Goal: Task Accomplishment & Management: Complete application form

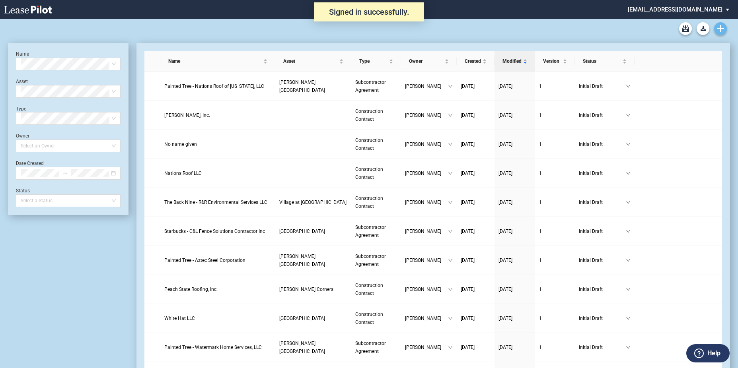
click at [718, 29] on icon "Create new document" at bounding box center [720, 28] width 7 height 7
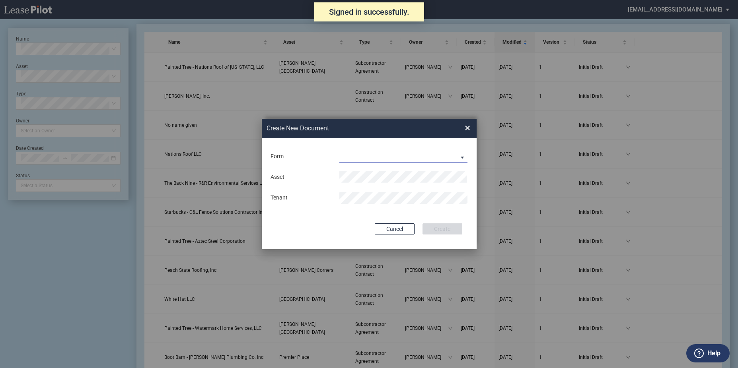
click at [430, 154] on md-select "Construction Contract Subcontractor Agreement" at bounding box center [403, 157] width 129 height 12
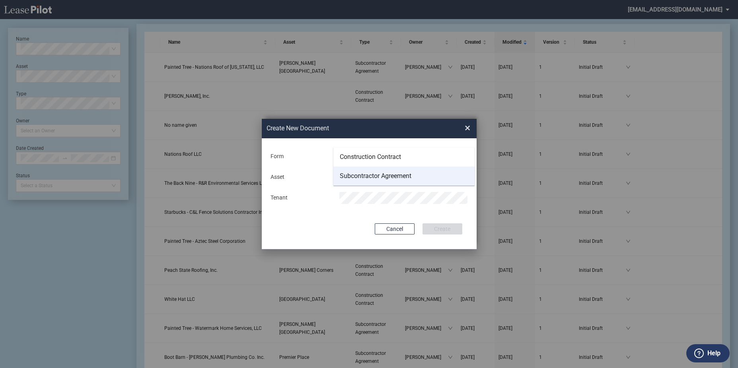
click at [373, 176] on div "Subcontractor Agreement" at bounding box center [376, 176] width 72 height 9
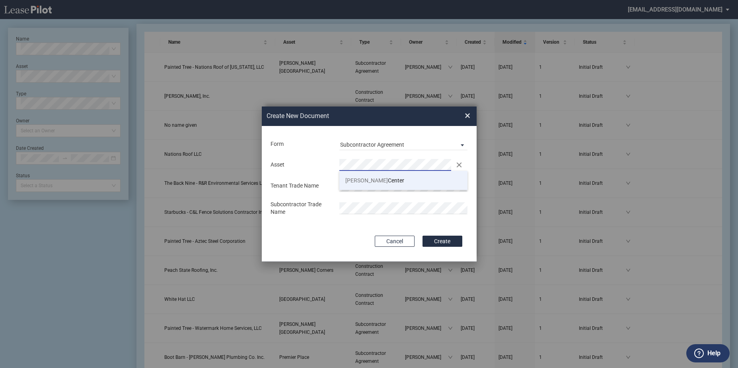
click at [378, 180] on span "Powell Center" at bounding box center [374, 180] width 59 height 6
click at [331, 203] on div "Subcontractor Trade Name" at bounding box center [369, 209] width 207 height 16
click at [393, 217] on md-input-container "Subcontractor Trade Name" at bounding box center [369, 208] width 199 height 17
click at [423, 236] on button "Create" at bounding box center [443, 241] width 40 height 11
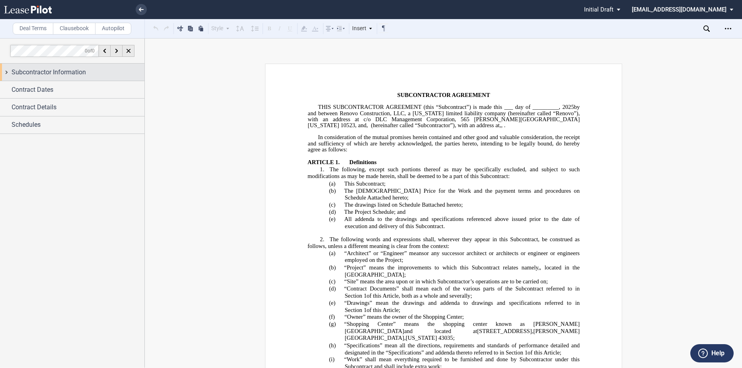
click at [37, 66] on div "Subcontractor Information" at bounding box center [72, 72] width 144 height 17
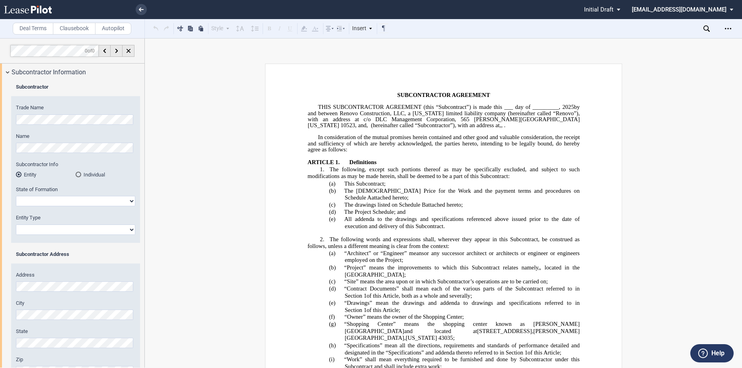
click at [14, 119] on div "Trade Name Name Subcontractor Info Entity Individual State of Formation Alabama" at bounding box center [75, 173] width 129 height 138
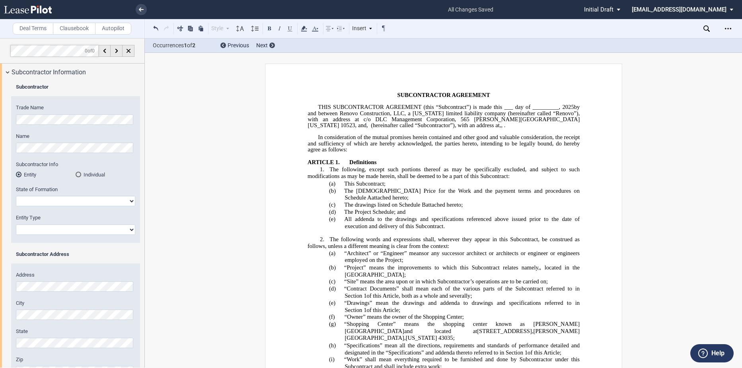
click at [74, 201] on select "Alabama Alaska Arizona Arkansas California Colorado Connecticut Delaware Distri…" at bounding box center [75, 201] width 119 height 10
select select "[US_STATE]"
click at [16, 196] on select "Alabama Alaska Arizona Arkansas California Colorado Connecticut Delaware Distri…" at bounding box center [75, 201] width 119 height 10
click at [51, 238] on div "Trade Name Name Subcontractor Info Entity Individual State of Formation Alabama" at bounding box center [75, 173] width 129 height 138
select select "Limited Liability Company"
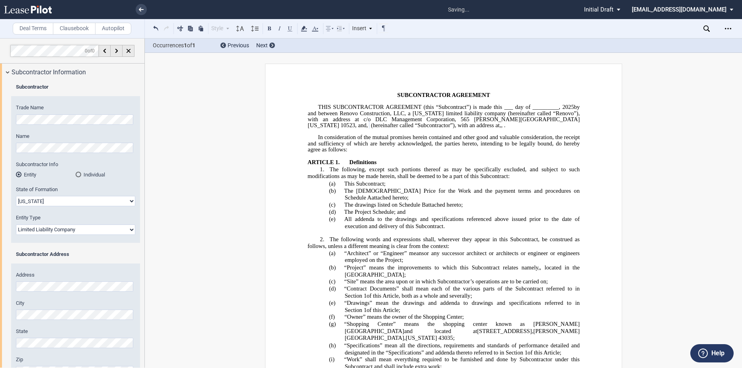
click at [16, 225] on select "Corporation Limited Liability Company General Partnership Limited Partnership O…" at bounding box center [75, 230] width 119 height 10
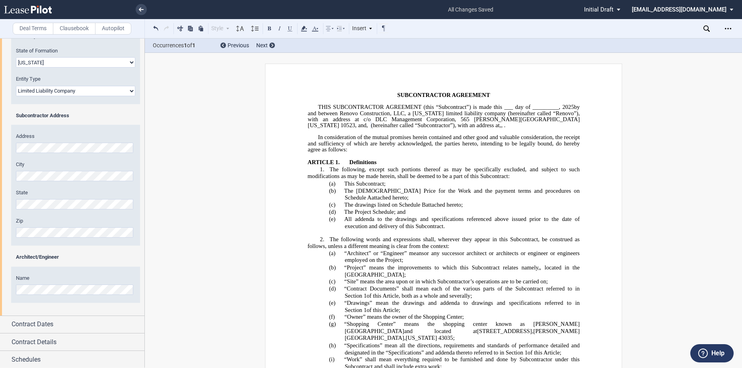
scroll to position [140, 0]
click at [70, 140] on div "Address" at bounding box center [75, 142] width 119 height 20
click at [33, 295] on div "Name" at bounding box center [75, 288] width 129 height 28
click at [45, 320] on span "Contract Dates" at bounding box center [33, 324] width 42 height 10
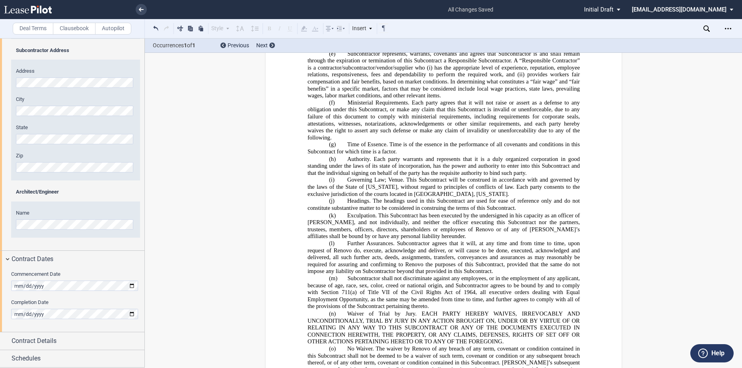
scroll to position [5225, 0]
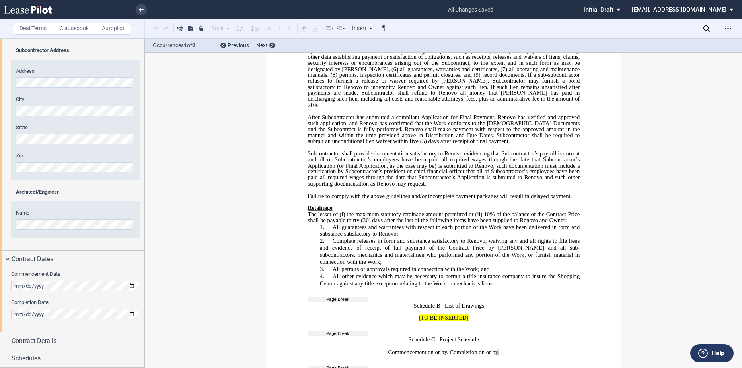
click at [73, 299] on label "Completion Date" at bounding box center [75, 302] width 129 height 7
click at [86, 341] on div "Contract Details" at bounding box center [78, 342] width 133 height 10
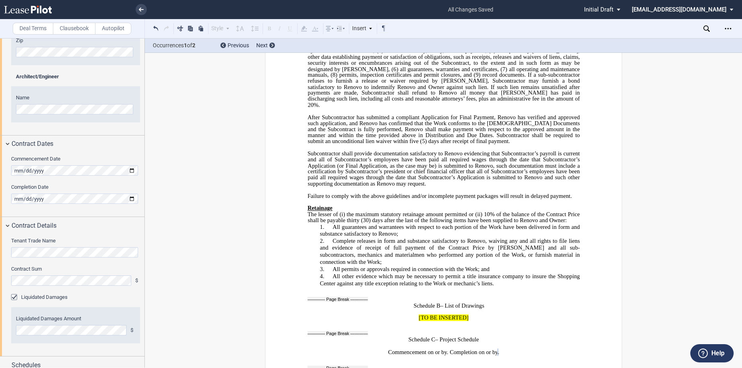
scroll to position [326, 0]
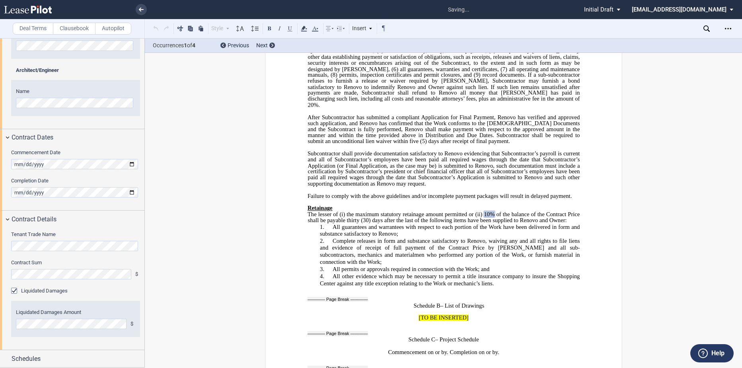
click at [96, 257] on div "Tenant Trade Name Contract Sum $ Liquidated Damages Liquidated Damages Amount $" at bounding box center [72, 289] width 144 height 122
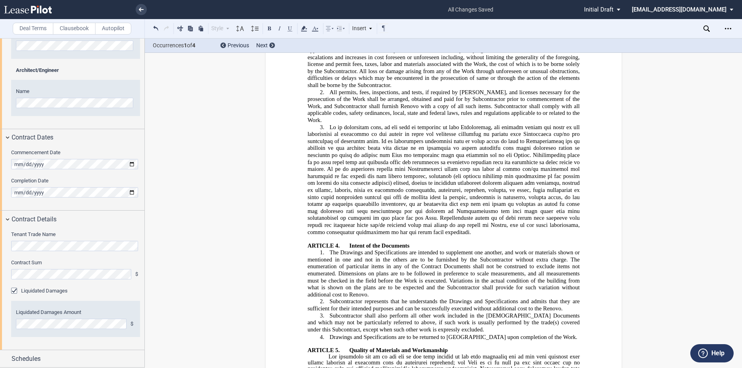
scroll to position [358, 0]
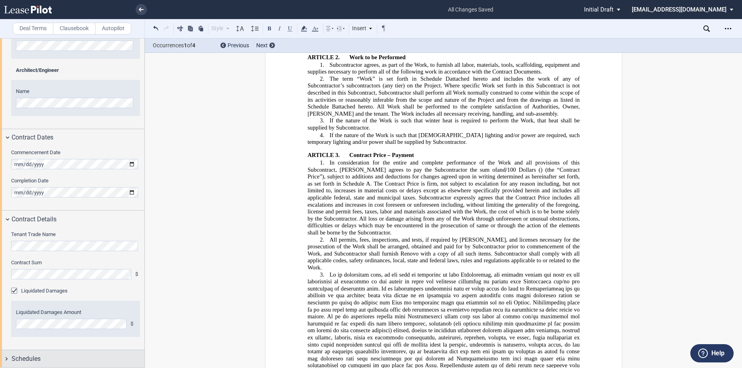
click at [40, 352] on div "Schedules" at bounding box center [72, 359] width 144 height 17
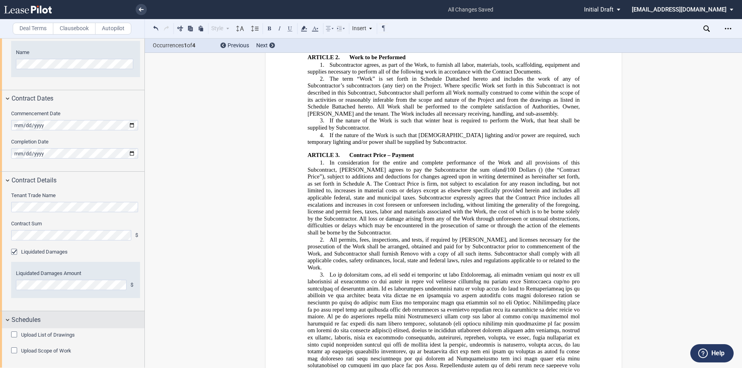
scroll to position [365, 0]
click at [21, 333] on md-checkbox "Upload List of Drawings" at bounding box center [43, 335] width 64 height 8
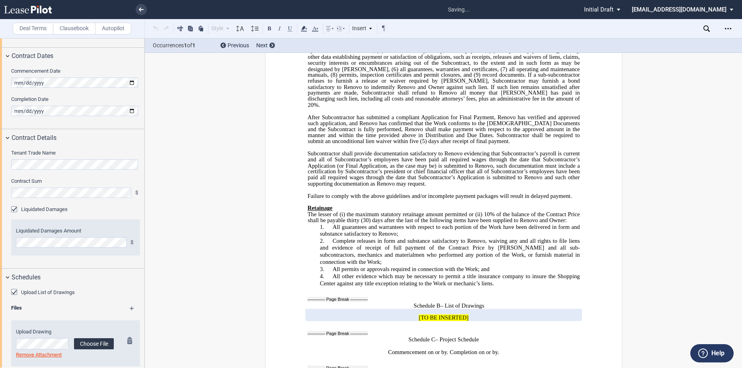
scroll to position [435, 0]
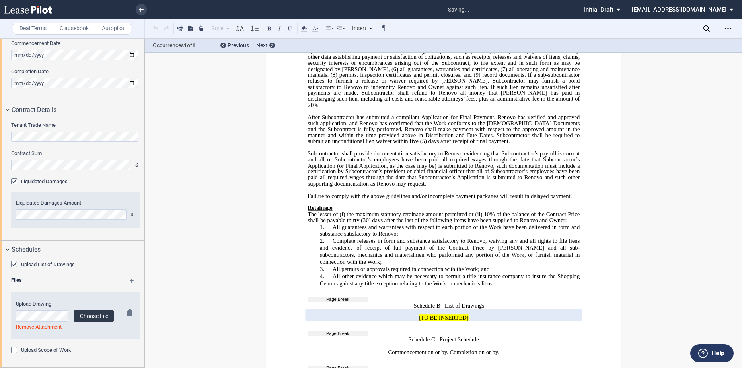
click at [98, 315] on label "Choose File" at bounding box center [94, 316] width 40 height 11
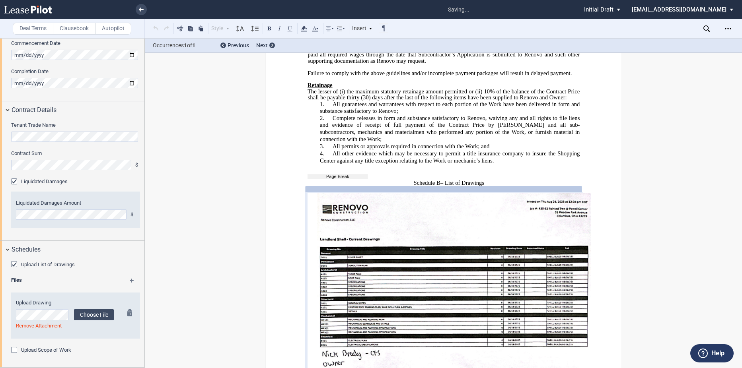
scroll to position [5384, 0]
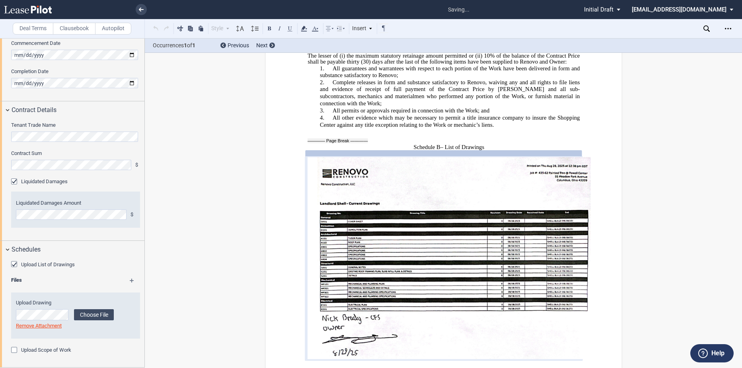
click at [33, 351] on label "Upload Scope of Work" at bounding box center [46, 350] width 50 height 7
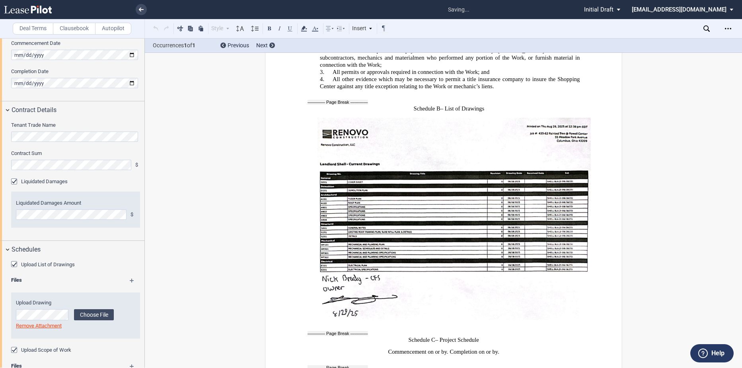
scroll to position [505, 0]
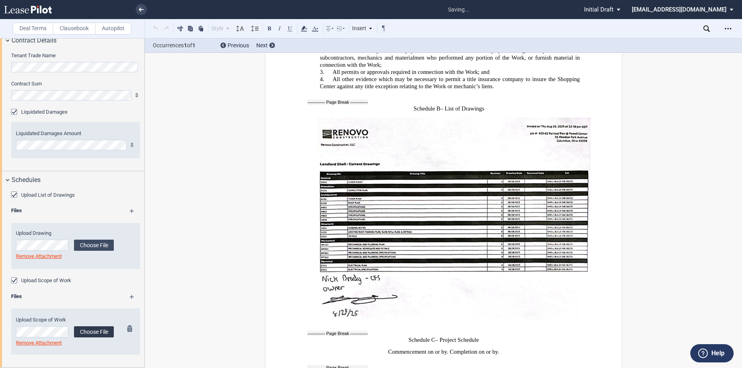
click at [95, 331] on label "Choose File" at bounding box center [94, 332] width 40 height 11
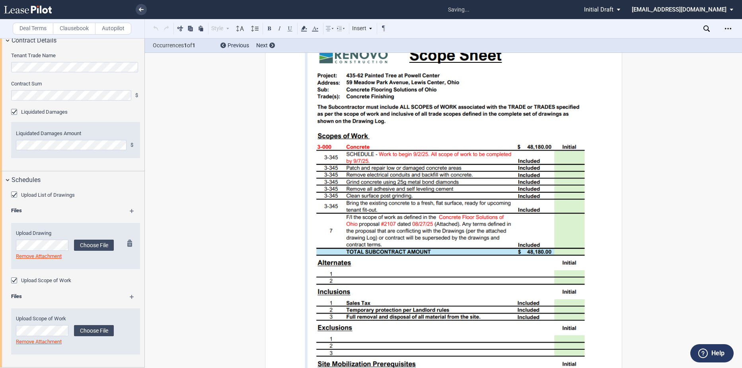
scroll to position [5766, 0]
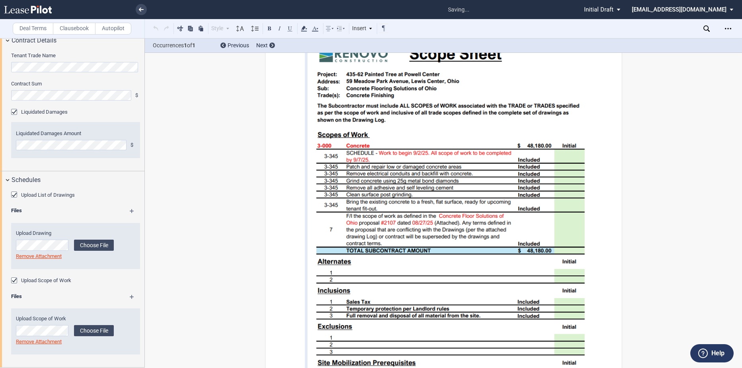
click at [130, 296] on md-icon at bounding box center [136, 300] width 12 height 10
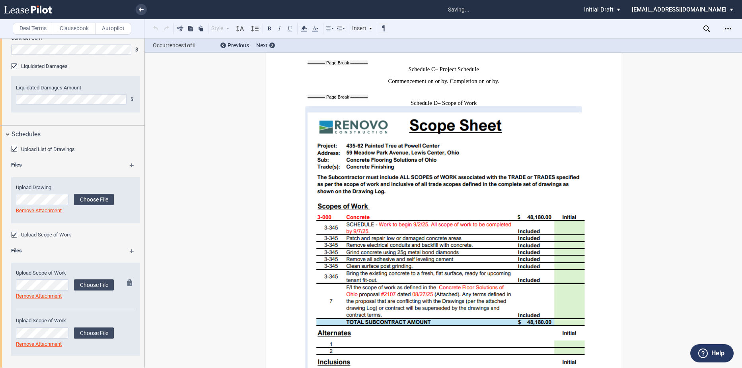
scroll to position [552, 0]
click at [91, 330] on label "Choose File" at bounding box center [94, 332] width 40 height 11
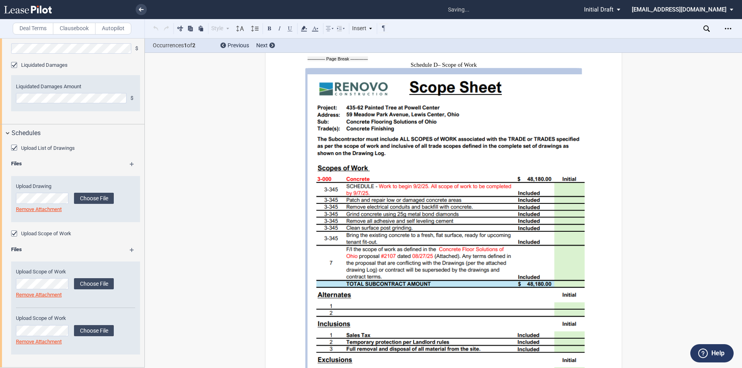
scroll to position [5749, 0]
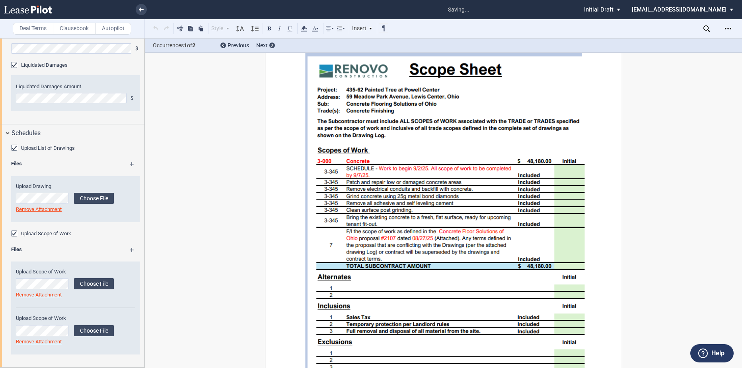
click at [386, 252] on img at bounding box center [454, 229] width 294 height 347
click at [391, 247] on img at bounding box center [454, 229] width 294 height 347
click at [388, 235] on img at bounding box center [454, 229] width 294 height 347
click at [387, 234] on img at bounding box center [454, 229] width 294 height 347
drag, startPoint x: 372, startPoint y: 224, endPoint x: 371, endPoint y: 204, distance: 20.4
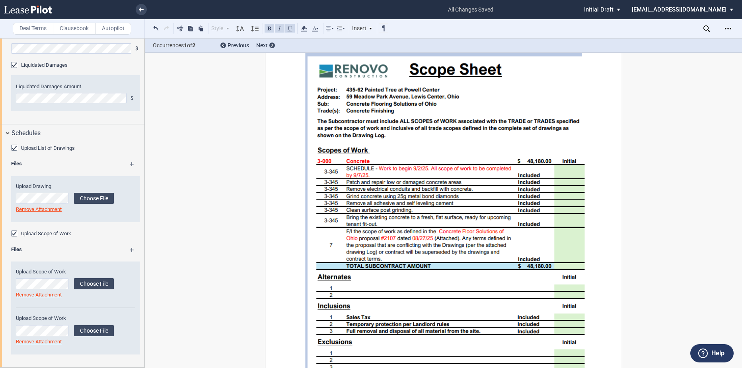
click at [371, 204] on img at bounding box center [454, 229] width 294 height 347
click at [440, 183] on img at bounding box center [454, 229] width 294 height 347
click at [376, 186] on img at bounding box center [454, 229] width 294 height 347
click at [127, 284] on md-icon at bounding box center [132, 284] width 10 height 10
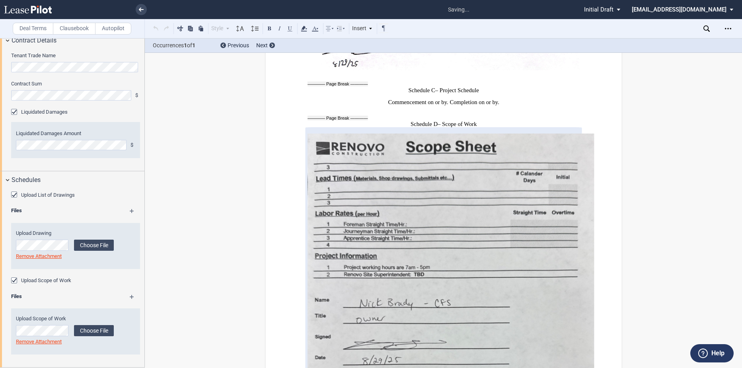
click at [127, 329] on md-icon at bounding box center [132, 330] width 10 height 10
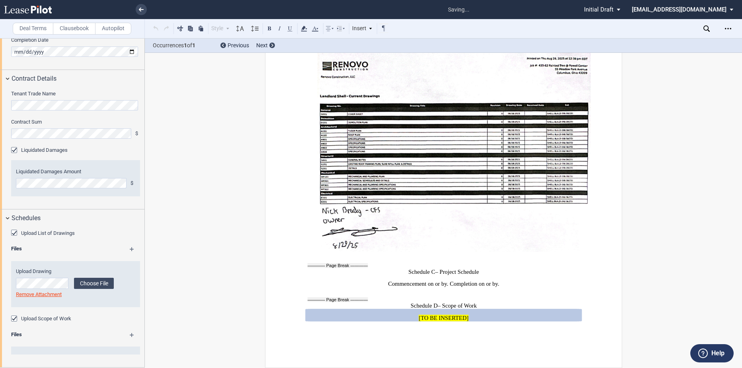
scroll to position [467, 0]
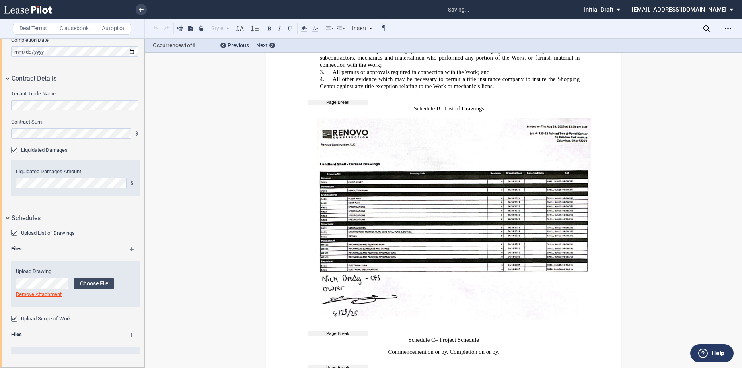
click at [130, 333] on md-icon at bounding box center [136, 338] width 12 height 10
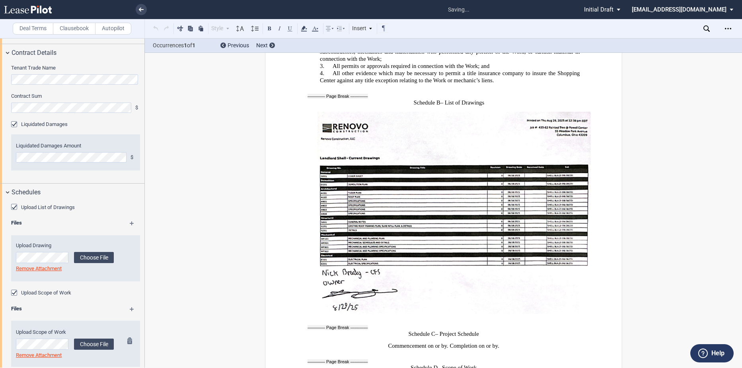
scroll to position [5422, 0]
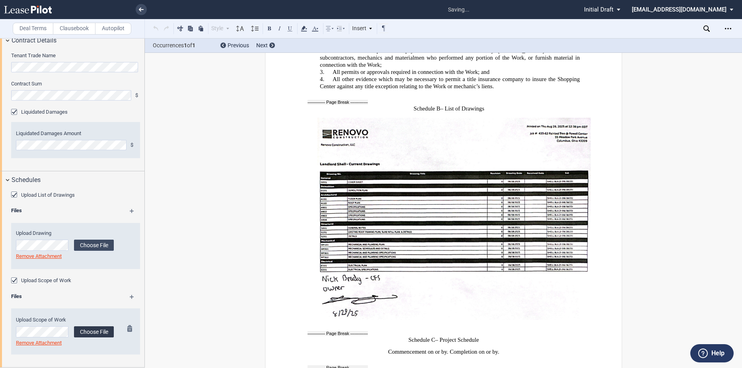
click at [99, 331] on label "Choose File" at bounding box center [94, 332] width 40 height 11
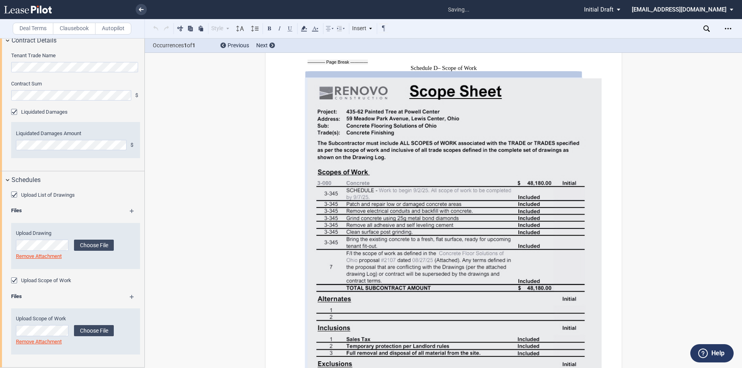
scroll to position [5733, 0]
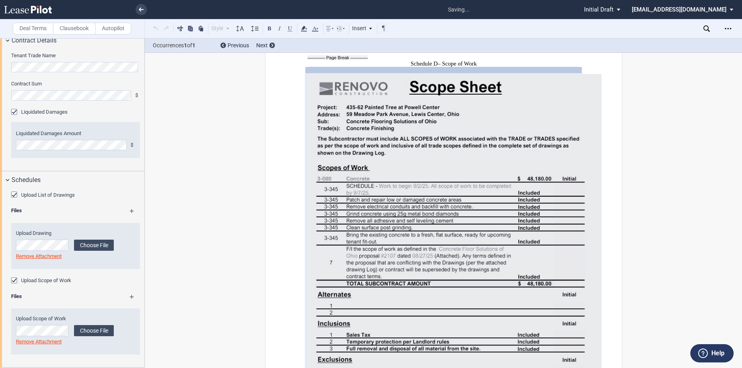
click at [130, 296] on md-icon at bounding box center [136, 300] width 12 height 10
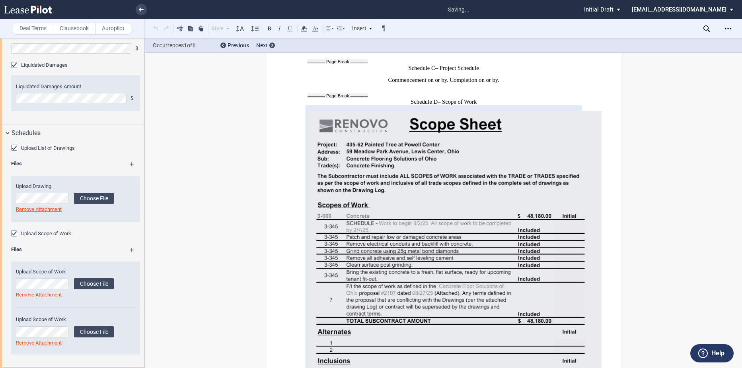
scroll to position [5693, 0]
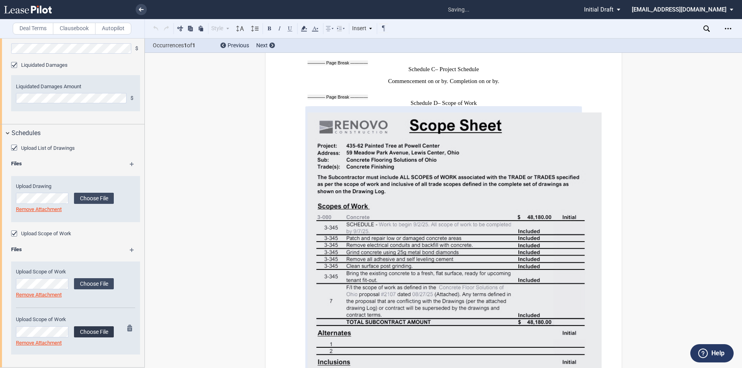
click at [99, 328] on label "Choose File" at bounding box center [94, 332] width 40 height 11
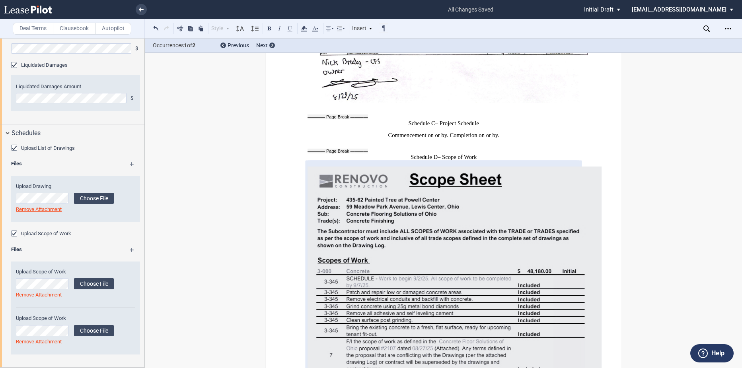
scroll to position [5630, 0]
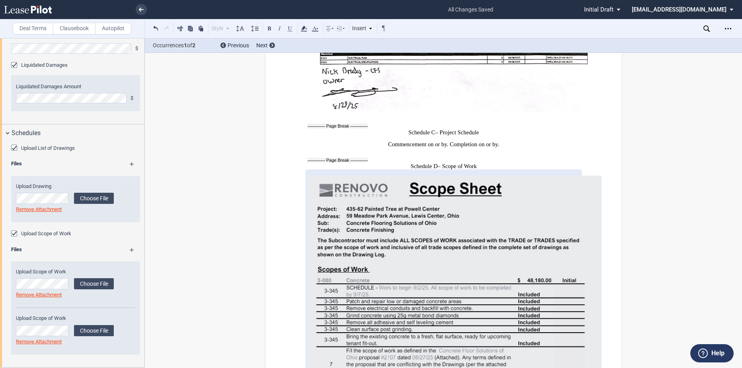
click at [131, 254] on md-icon at bounding box center [136, 253] width 12 height 10
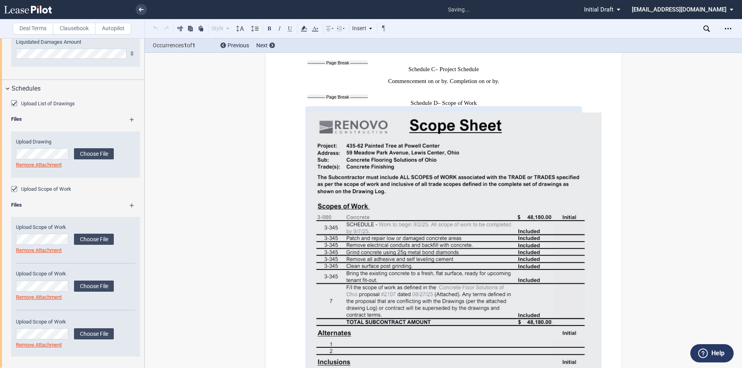
scroll to position [598, 0]
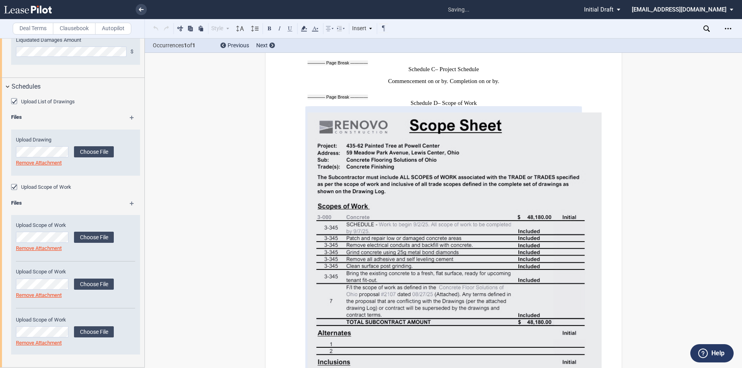
click at [133, 205] on md-icon at bounding box center [136, 207] width 12 height 10
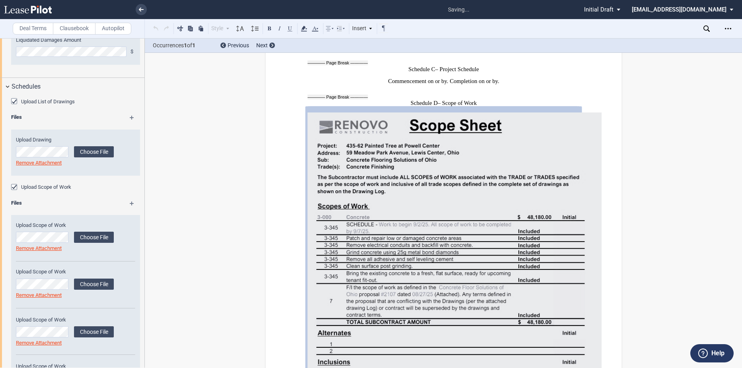
click at [132, 204] on md-icon at bounding box center [136, 207] width 12 height 10
drag, startPoint x: 132, startPoint y: 204, endPoint x: 80, endPoint y: 236, distance: 61.3
click at [132, 205] on md-icon at bounding box center [136, 207] width 12 height 10
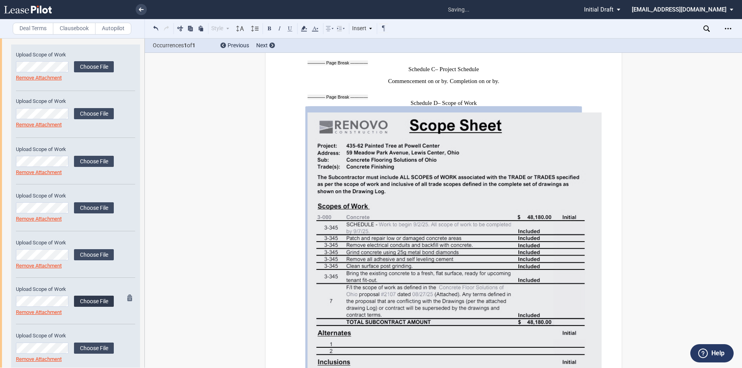
scroll to position [818, 0]
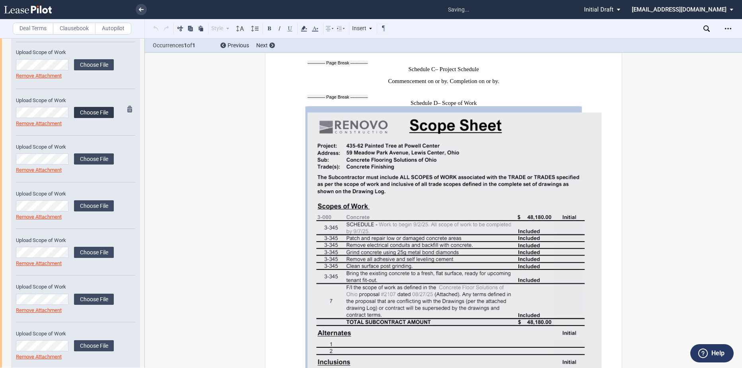
click at [82, 115] on label "Choose File" at bounding box center [94, 112] width 40 height 11
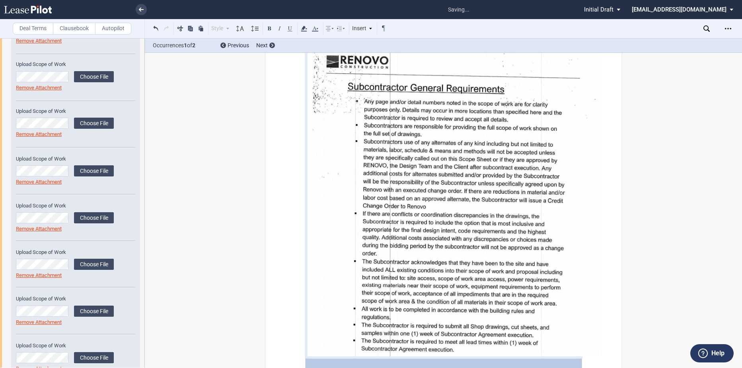
scroll to position [792, 0]
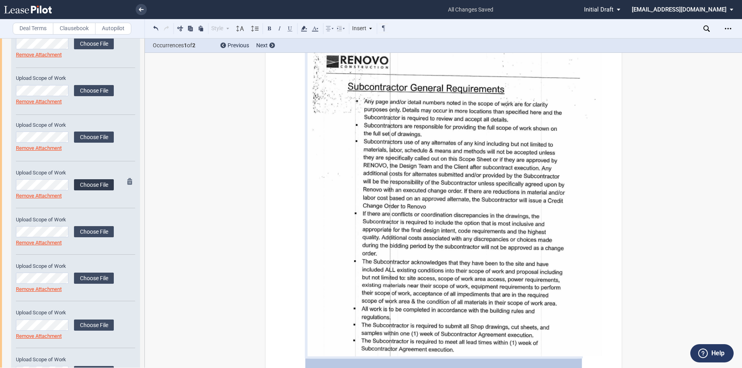
click at [103, 185] on label "Choose File" at bounding box center [94, 184] width 40 height 11
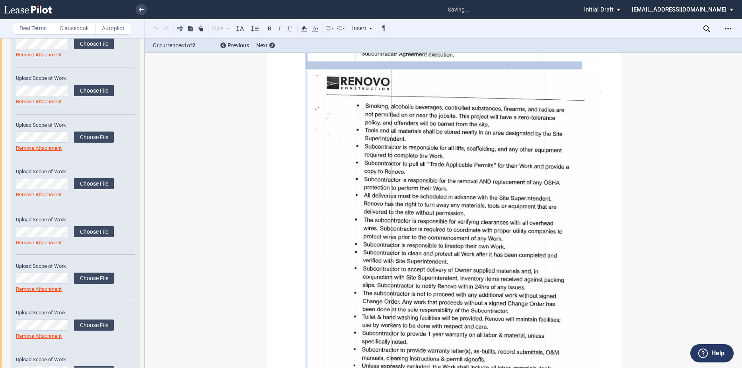
scroll to position [6704, 0]
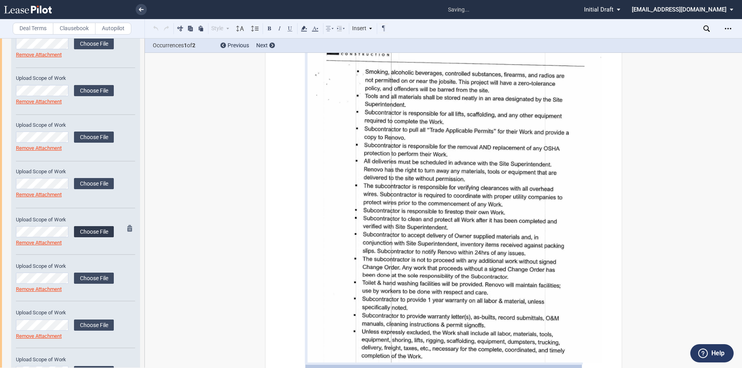
click at [88, 234] on label "Choose File" at bounding box center [94, 231] width 40 height 11
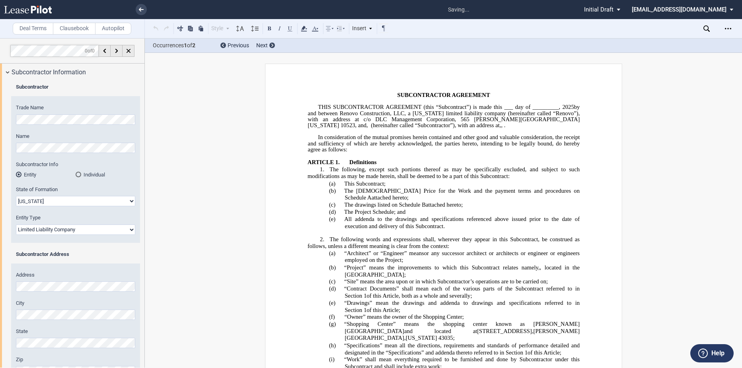
select select "[US_STATE]"
select select "Limited Liability Company"
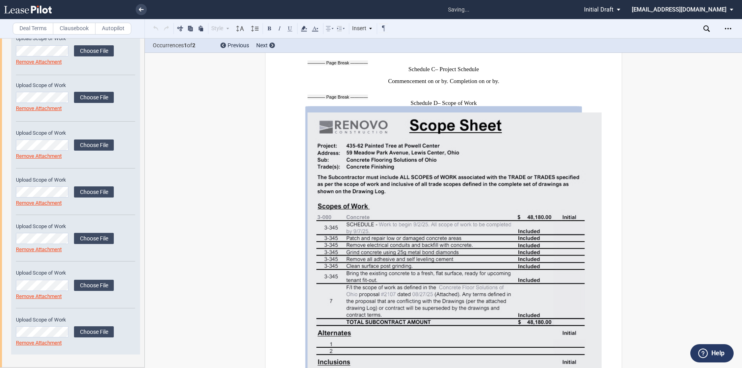
scroll to position [1, 0]
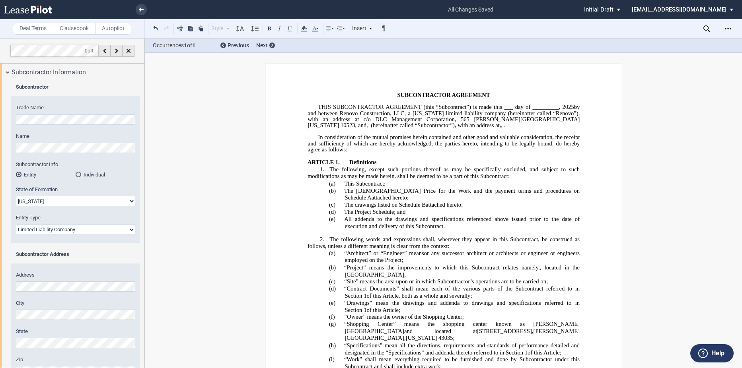
select select "[US_STATE]"
select select "Limited Liability Company"
select select "[US_STATE]"
select select "Limited Liability Company"
select select "[US_STATE]"
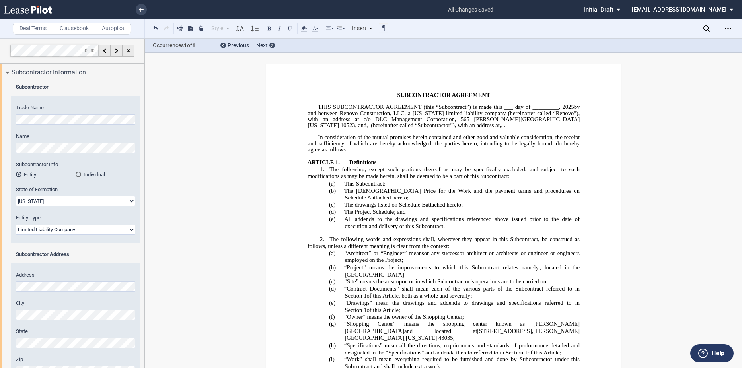
select select "Limited Liability Company"
select select "[US_STATE]"
select select "Limited Liability Company"
select select "[US_STATE]"
select select "Limited Liability Company"
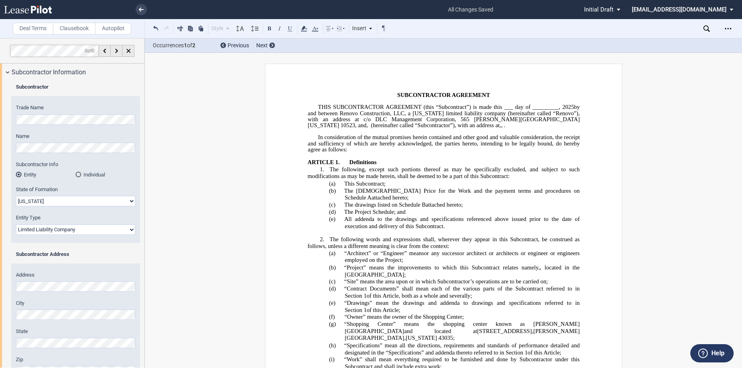
select select "[US_STATE]"
select select "Limited Liability Company"
select select "[US_STATE]"
select select "Limited Liability Company"
select select "[US_STATE]"
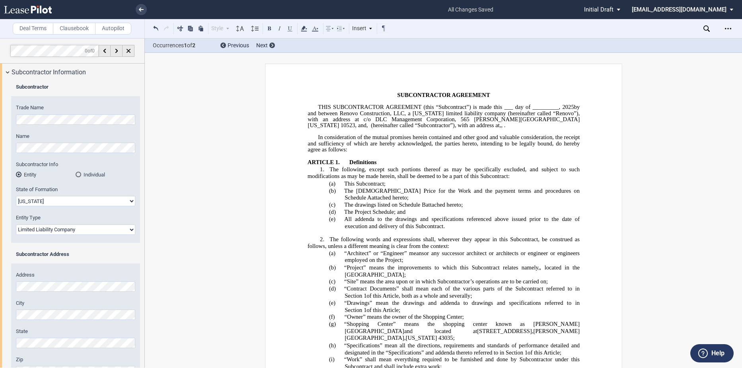
select select "Limited Liability Company"
select select "[US_STATE]"
select select "Limited Liability Company"
select select "[US_STATE]"
select select "Limited Liability Company"
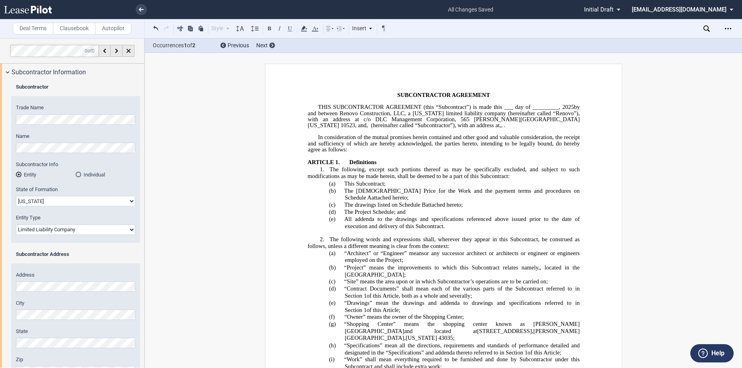
select select "[US_STATE]"
select select "Limited Liability Company"
select select "[US_STATE]"
select select "Limited Liability Company"
select select "[US_STATE]"
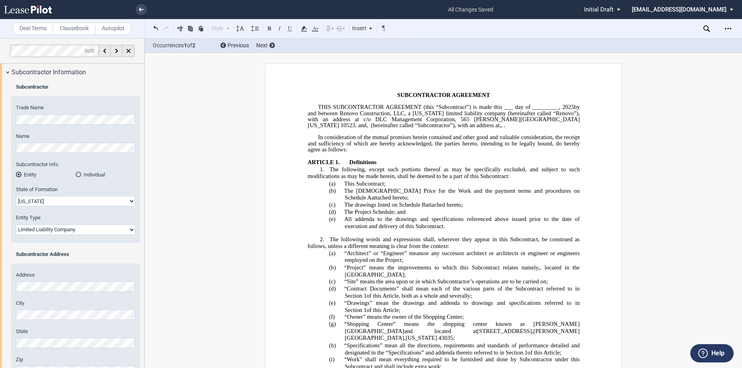
select select "Limited Liability Company"
select select "[US_STATE]"
select select "Limited Liability Company"
select select "[US_STATE]"
select select "Limited Liability Company"
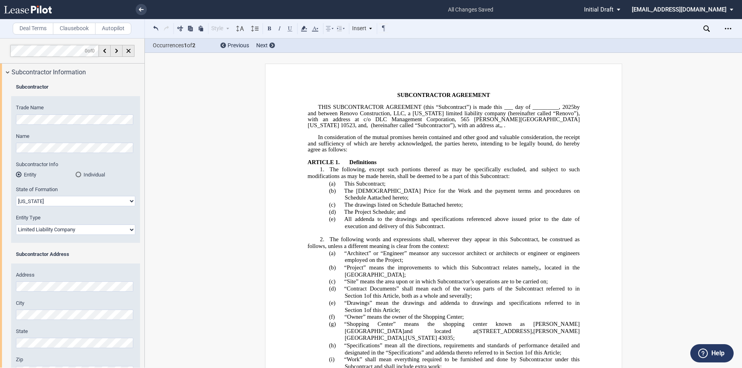
scroll to position [1, 0]
select select "[US_STATE]"
select select "Limited Liability Company"
select select "[US_STATE]"
select select "Limited Liability Company"
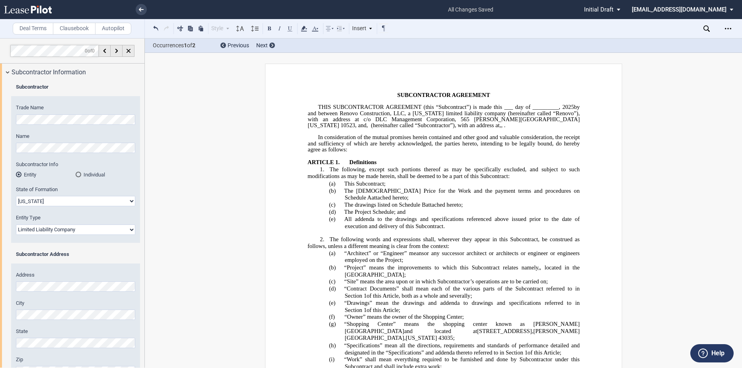
select select "[US_STATE]"
select select "Limited Liability Company"
select select "[US_STATE]"
select select "Limited Liability Company"
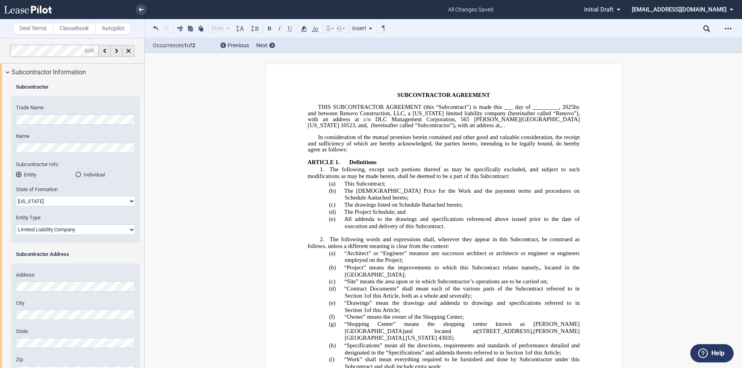
select select "[US_STATE]"
select select "Limited Liability Company"
select select "[US_STATE]"
select select "Limited Liability Company"
select select "[US_STATE]"
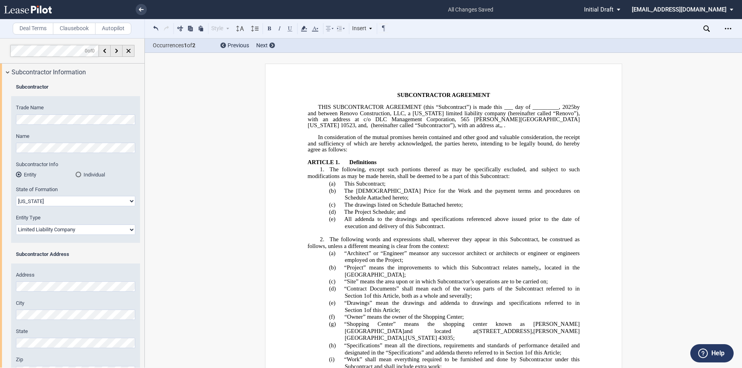
select select "Limited Liability Company"
select select "[US_STATE]"
select select "Limited Liability Company"
select select "[US_STATE]"
select select "Limited Liability Company"
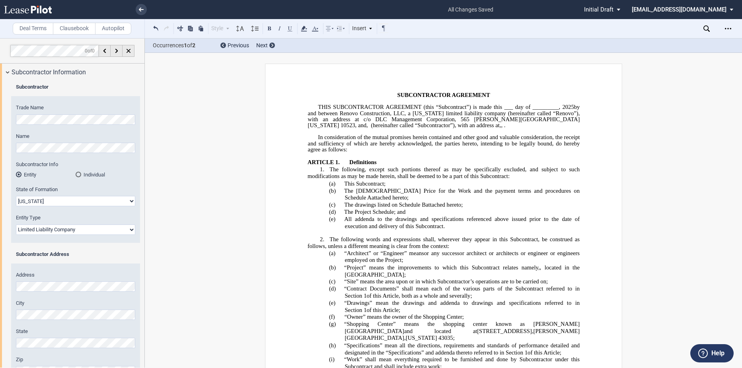
select select "[US_STATE]"
select select "Limited Liability Company"
select select "[US_STATE]"
select select "Limited Liability Company"
select select "[US_STATE]"
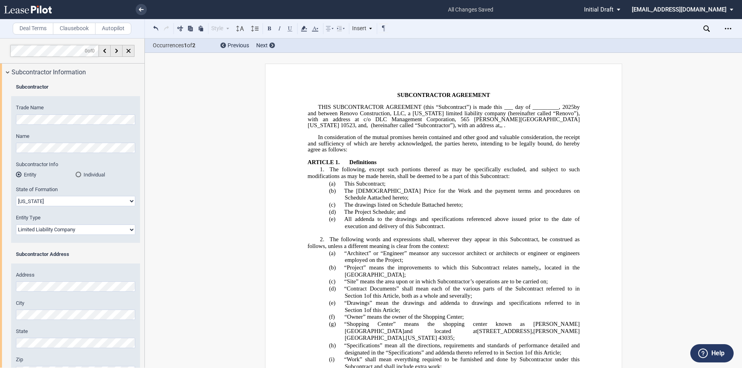
select select "Limited Liability Company"
select select "[US_STATE]"
select select "Limited Liability Company"
select select "[US_STATE]"
select select "Limited Liability Company"
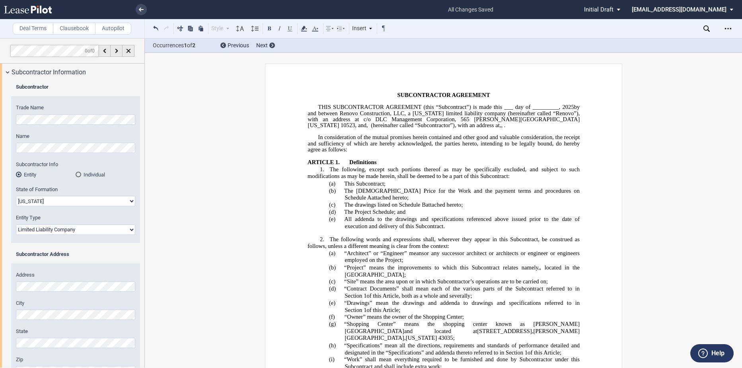
select select "[US_STATE]"
select select "Limited Liability Company"
select select "[US_STATE]"
select select "Limited Liability Company"
select select "[US_STATE]"
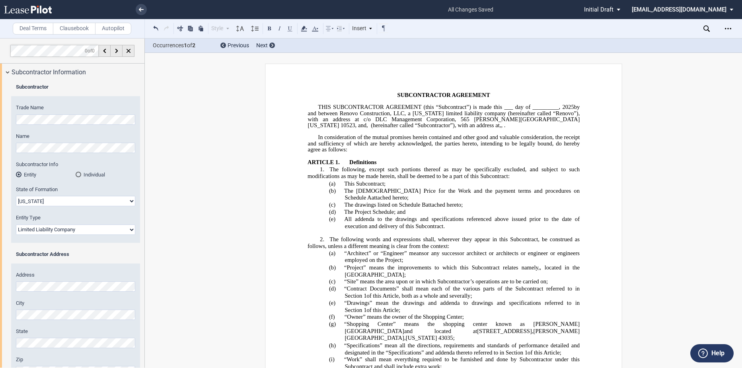
select select "Limited Liability Company"
select select "[US_STATE]"
select select "Limited Liability Company"
select select "[US_STATE]"
select select "Limited Liability Company"
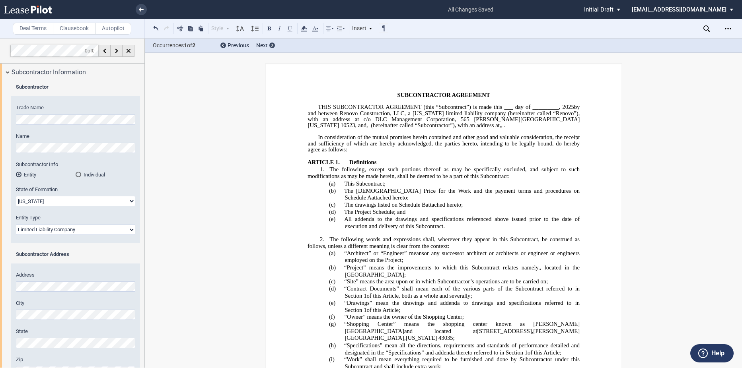
select select "[US_STATE]"
select select "Limited Liability Company"
select select "[US_STATE]"
select select "Limited Liability Company"
